Goal: Task Accomplishment & Management: Use online tool/utility

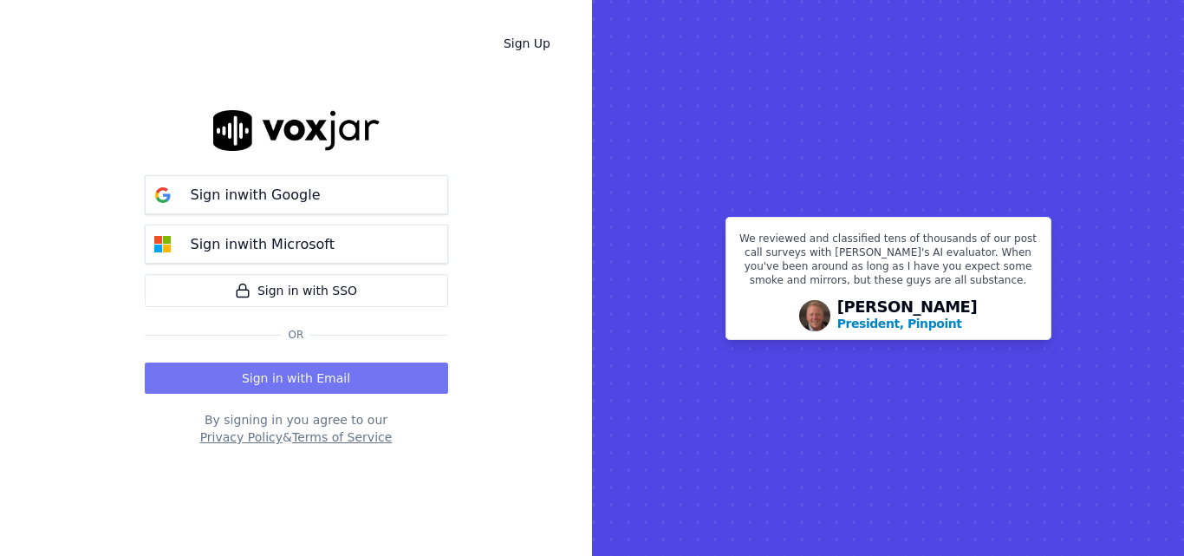
click at [322, 386] on button "Sign in with Email" at bounding box center [296, 377] width 303 height 31
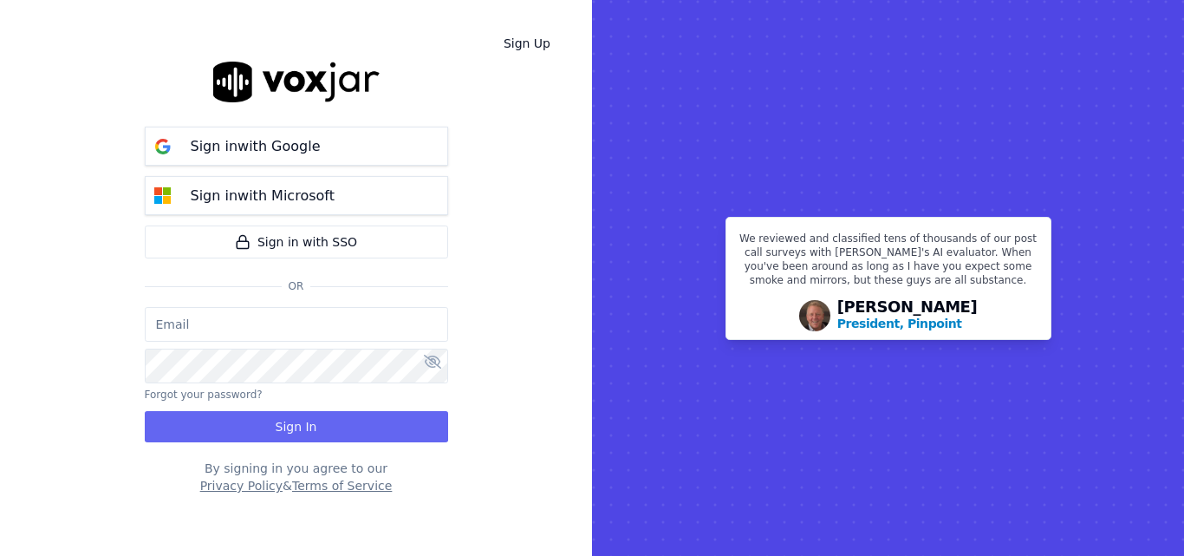
type input "sheila.decastro-new.baq@nwfg.net"
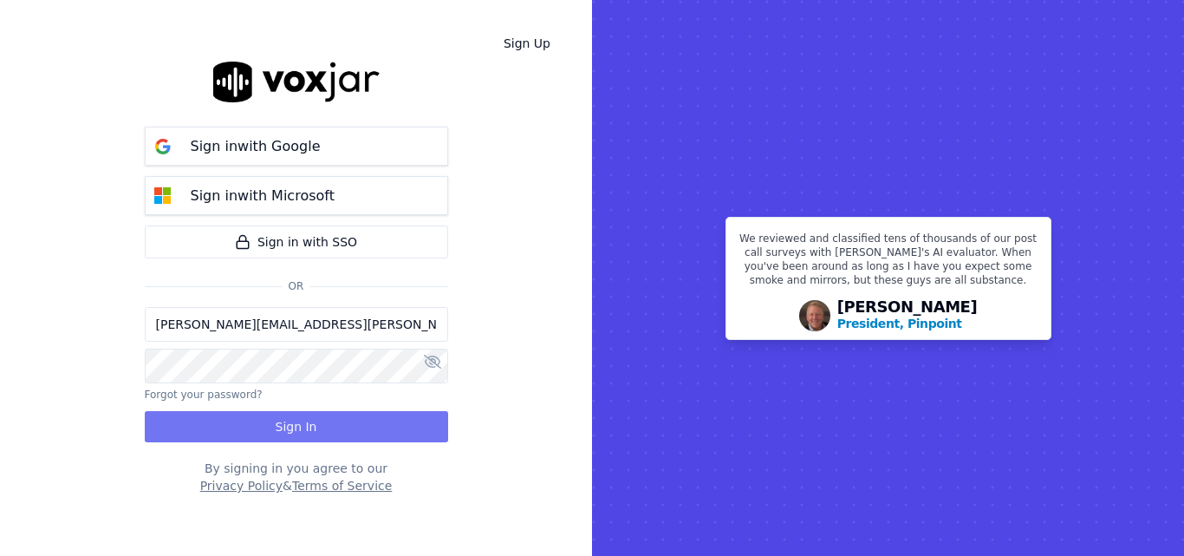
click at [314, 424] on button "Sign In" at bounding box center [296, 426] width 303 height 31
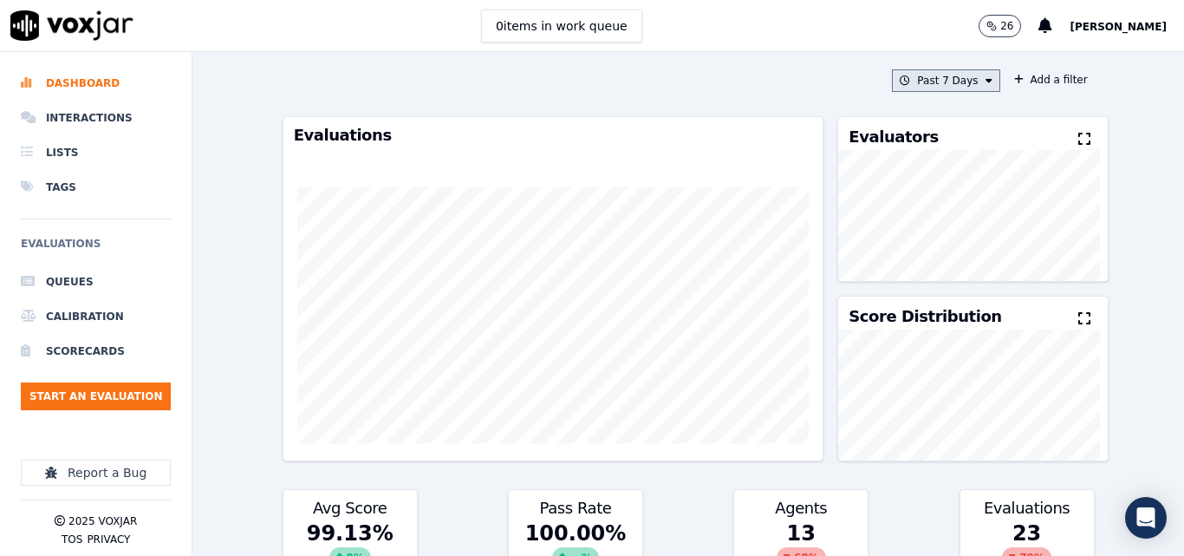
click at [938, 76] on button "Past 7 Days" at bounding box center [945, 80] width 107 height 23
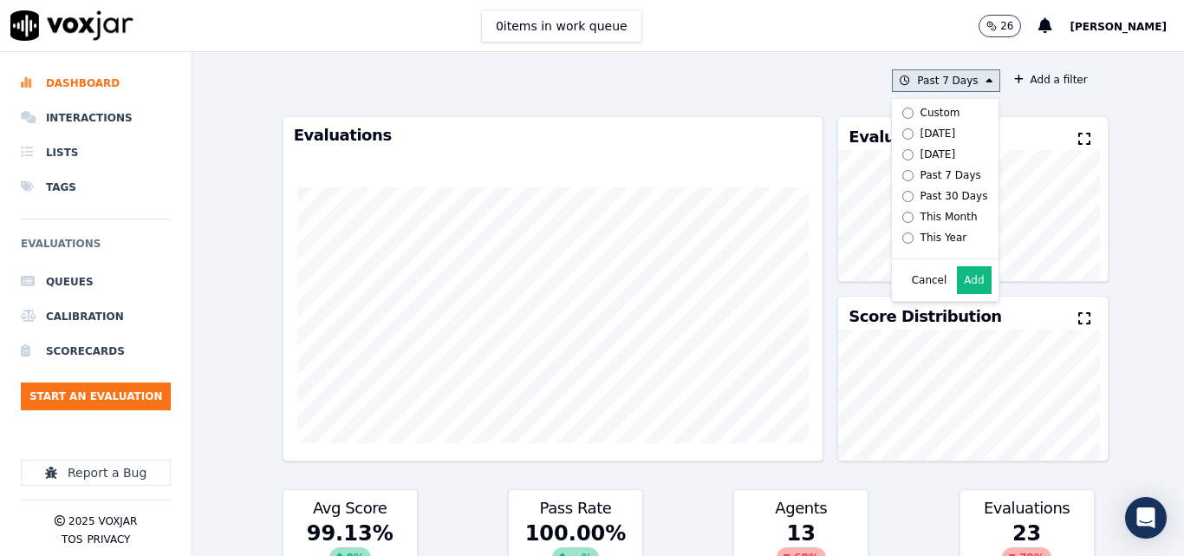
drag, startPoint x: 919, startPoint y: 135, endPoint x: 914, endPoint y: 145, distance: 10.9
click at [921, 138] on div "[DATE]" at bounding box center [939, 134] width 36 height 14
click at [957, 294] on button "Add" at bounding box center [974, 280] width 34 height 28
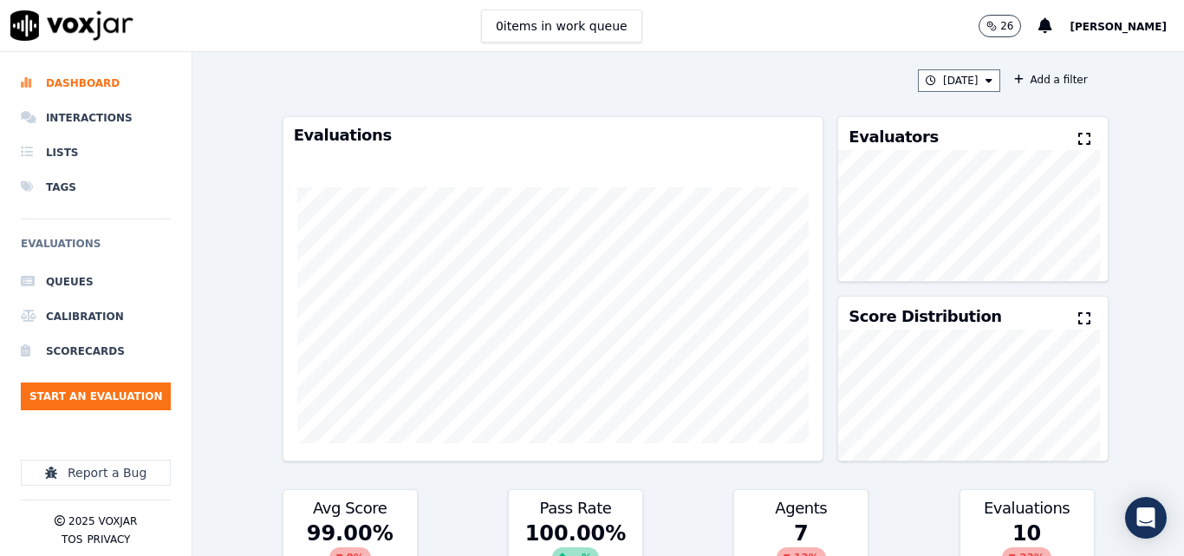
click at [1078, 135] on icon at bounding box center [1084, 139] width 12 height 14
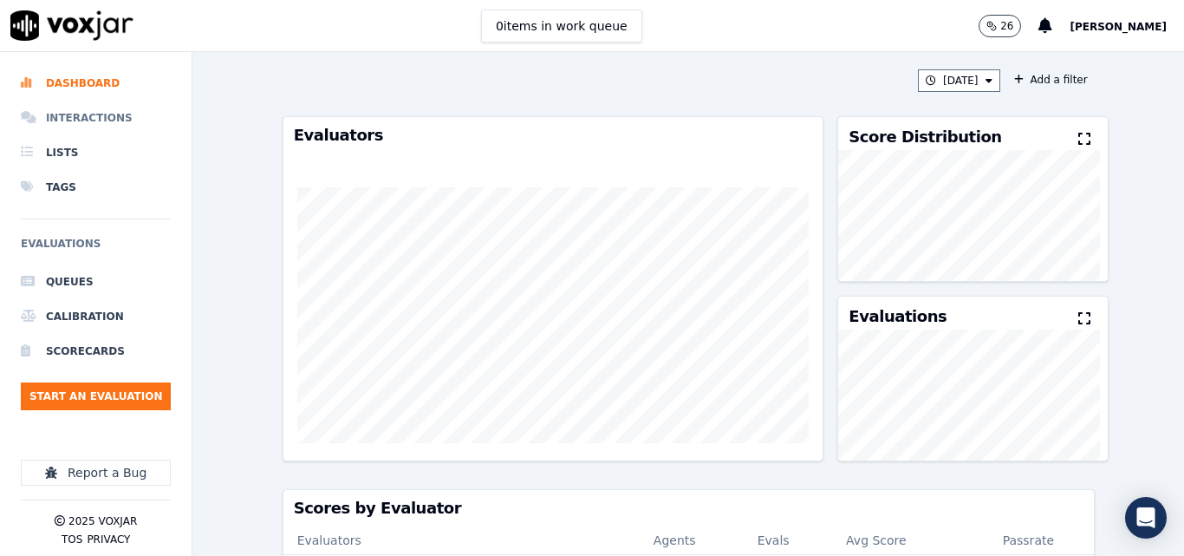
click at [113, 115] on li "Interactions" at bounding box center [96, 118] width 150 height 35
